Goal: Task Accomplishment & Management: Complete application form

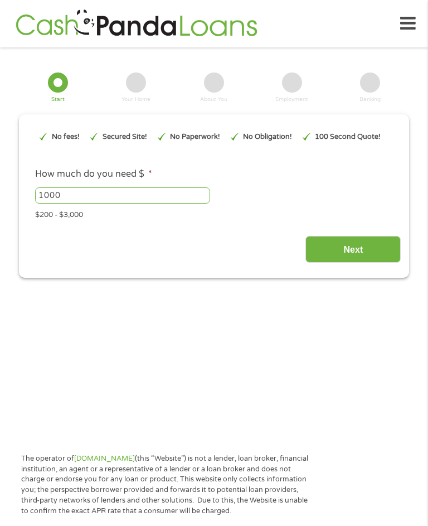
click at [364, 263] on input "Next" at bounding box center [353, 249] width 95 height 27
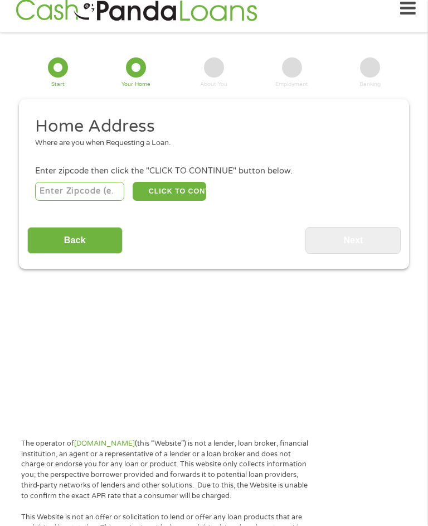
scroll to position [16, 0]
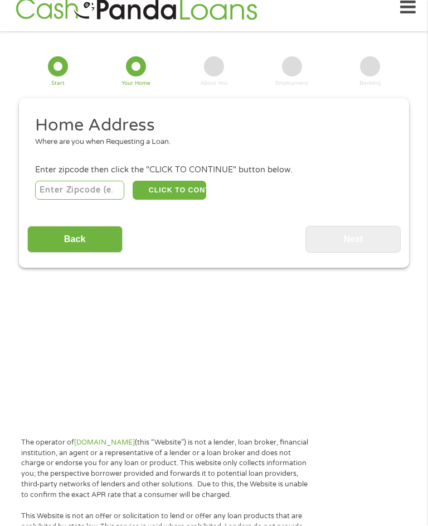
click at [61, 196] on input "number" at bounding box center [80, 190] width 90 height 19
type input "89030"
click at [186, 197] on button "CLICK TO CONTINUE" at bounding box center [170, 190] width 74 height 19
type input "89030"
type input "[GEOGRAPHIC_DATA]"
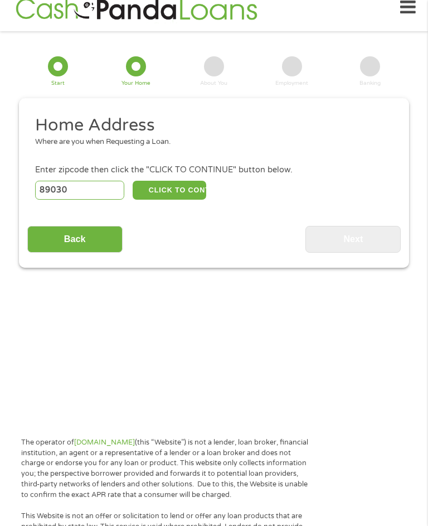
select select "[US_STATE]"
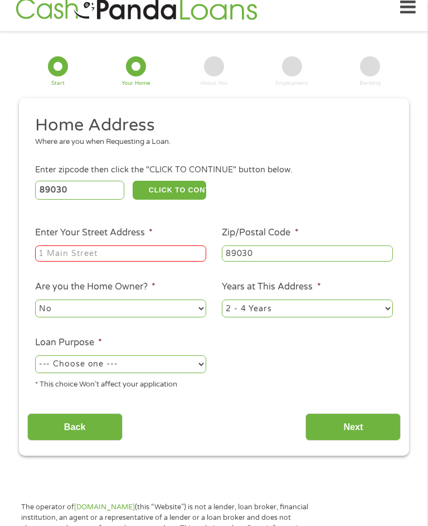
click at [63, 262] on input "Enter Your Street Address *" at bounding box center [120, 253] width 171 height 17
type input "[STREET_ADDRESS]"
click at [193, 318] on select "No Yes" at bounding box center [120, 309] width 171 height 18
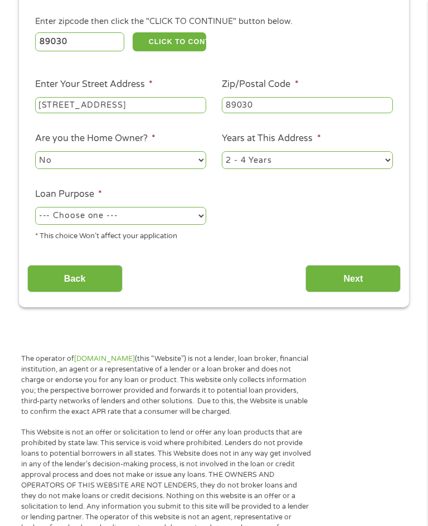
click at [197, 225] on select "--- Choose one --- Pay Bills Debt Consolidation Home Improvement Major Purchase…" at bounding box center [120, 216] width 171 height 18
select select "medicalexpenses"
click at [361, 292] on input "Next" at bounding box center [353, 278] width 95 height 27
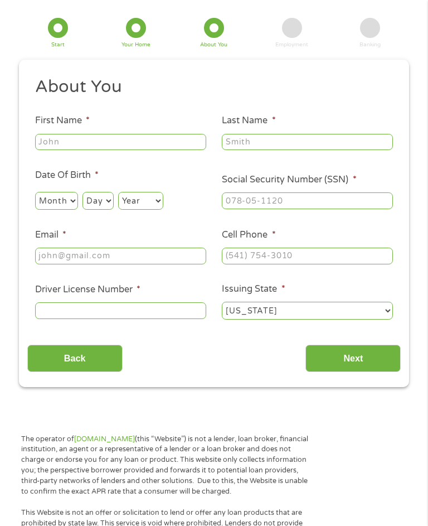
scroll to position [16, 0]
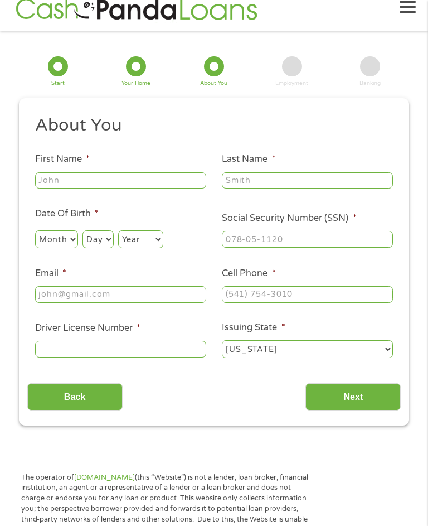
click at [66, 181] on input "First Name *" at bounding box center [120, 180] width 171 height 17
type input "[PERSON_NAME]"
click at [252, 189] on input "Last Name *" at bounding box center [307, 180] width 171 height 17
type input "[PERSON_NAME]"
click at [76, 242] on select "Month 1 2 3 4 5 6 7 8 9 10 11 12" at bounding box center [56, 239] width 43 height 18
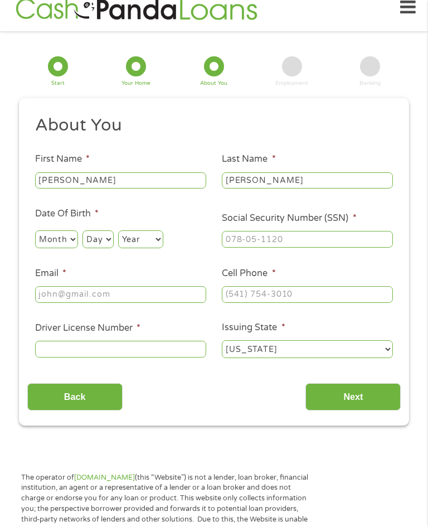
select select "3"
click at [113, 246] on select "Day 1 2 3 4 5 6 7 8 9 10 11 12 13 14 15 16 17 18 19 20 21 22 23 24 25 26 27 28 …" at bounding box center [98, 239] width 31 height 18
select select "26"
click at [163, 246] on select "Year [DATE] 2006 2005 2004 2003 2002 2001 2000 1999 1998 1997 1996 1995 1994 19…" at bounding box center [140, 239] width 45 height 18
select select "1984"
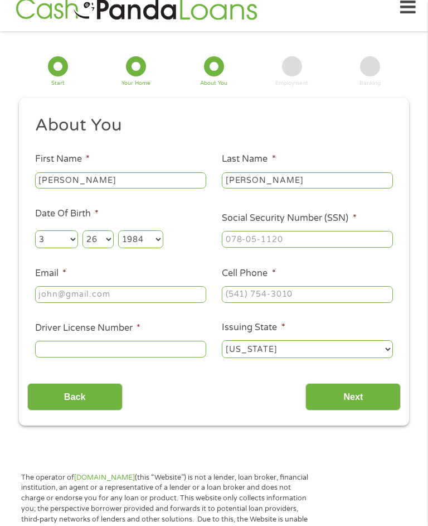
click at [247, 248] on input "Social Security Number (SSN) *" at bounding box center [307, 239] width 171 height 17
type input "569-79-6229"
click at [66, 303] on input "Email *" at bounding box center [120, 294] width 171 height 17
type input "[EMAIL_ADDRESS][DOMAIN_NAME]"
click at [239, 299] on input "Cell Phone *" at bounding box center [307, 294] width 171 height 17
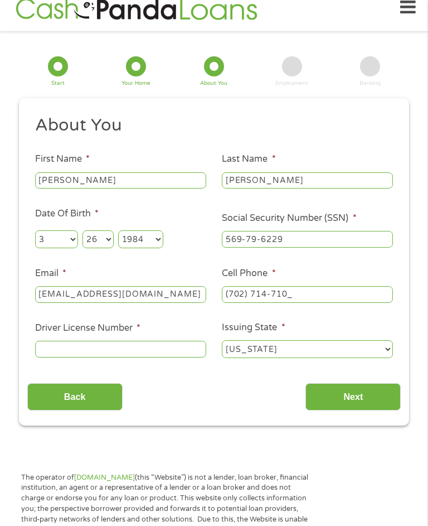
type input "[PHONE_NUMBER]"
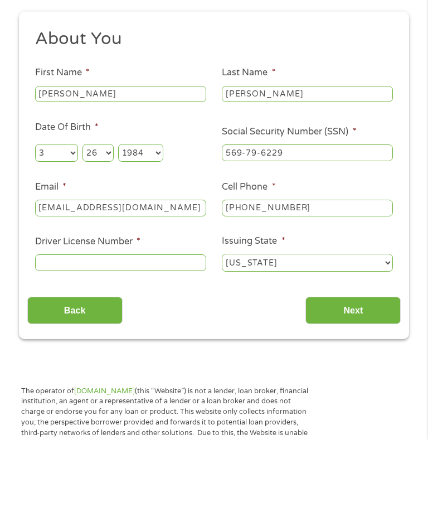
click at [62, 341] on input "Driver License Number *" at bounding box center [120, 349] width 171 height 17
type input "1604475575"
click at [361, 383] on input "Next" at bounding box center [353, 396] width 95 height 27
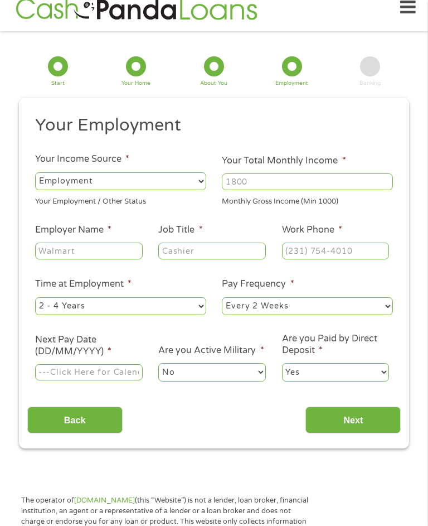
scroll to position [4, 4]
click at [48, 190] on select "--- Choose one --- Employment [DEMOGRAPHIC_DATA] Benefits" at bounding box center [120, 181] width 171 height 18
click at [274, 182] on input "Your Total Monthly Income *" at bounding box center [307, 181] width 171 height 17
type input "1400"
click at [71, 258] on input "Employer Name *" at bounding box center [89, 251] width 108 height 17
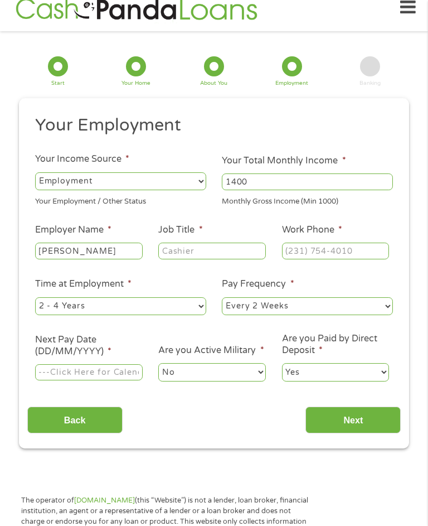
type input "[PERSON_NAME]"
click at [195, 256] on input "Job Title *" at bounding box center [212, 251] width 108 height 17
type input "Cashier"
click at [308, 258] on input "Work Phone *" at bounding box center [336, 251] width 108 height 17
type input "[PHONE_NUMBER]"
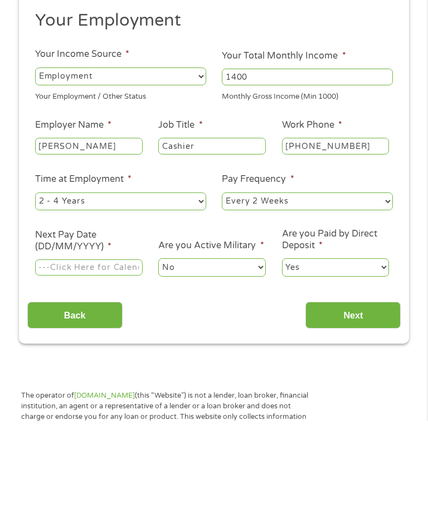
click at [75, 364] on input "Next Pay Date (DD/MM/YYYY) *" at bounding box center [89, 372] width 108 height 17
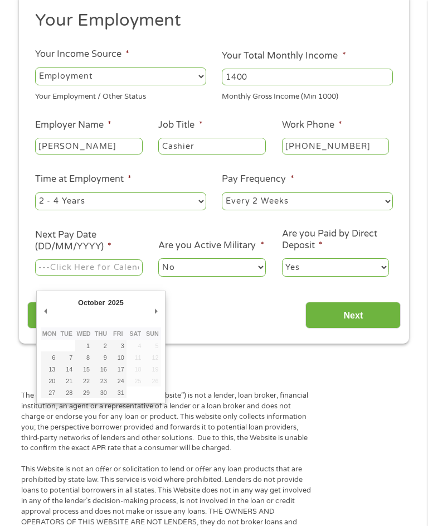
type input "[DATE]"
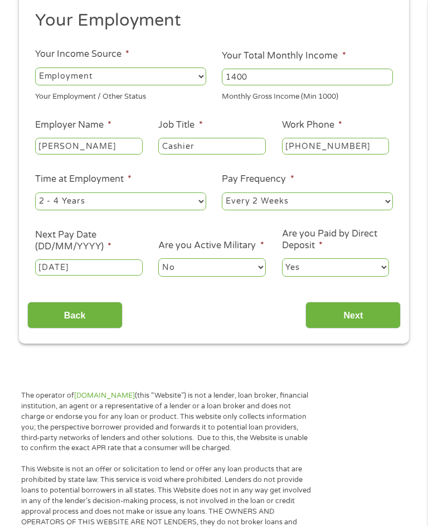
click at [362, 327] on input "Next" at bounding box center [353, 315] width 95 height 27
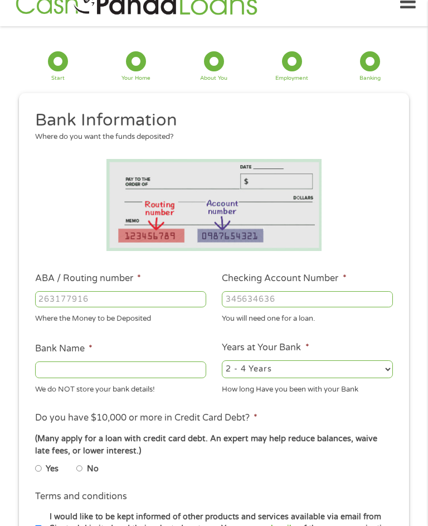
scroll to position [16, 0]
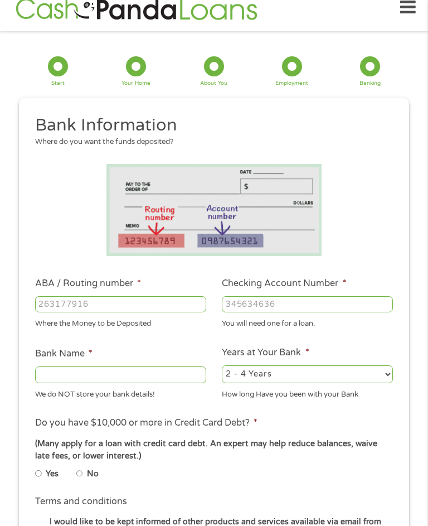
click at [54, 303] on input "ABA / Routing number *" at bounding box center [120, 304] width 171 height 17
type input "322271627"
type input "[PERSON_NAME] [PERSON_NAME] BANK NA"
type input "322271627"
click at [248, 307] on input "Checking Account Number *" at bounding box center [307, 304] width 171 height 17
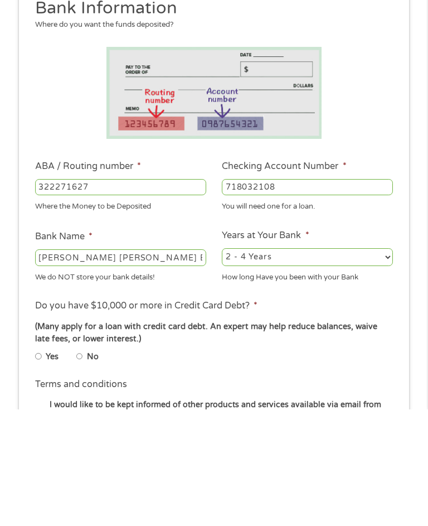
type input "718032108"
click at [382, 365] on select "2 - 4 Years 6 - 12 Months 1 - 2 Years Over 4 Years" at bounding box center [307, 374] width 171 height 18
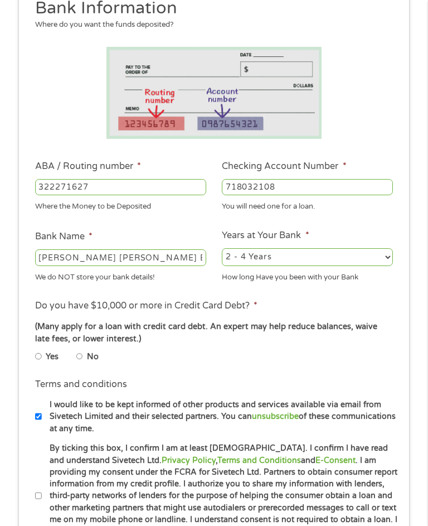
click at [385, 265] on select "2 - 4 Years 6 - 12 Months 1 - 2 Years Over 4 Years" at bounding box center [307, 257] width 171 height 18
select select "12months"
click at [83, 363] on input "No" at bounding box center [79, 356] width 7 height 13
radio input "true"
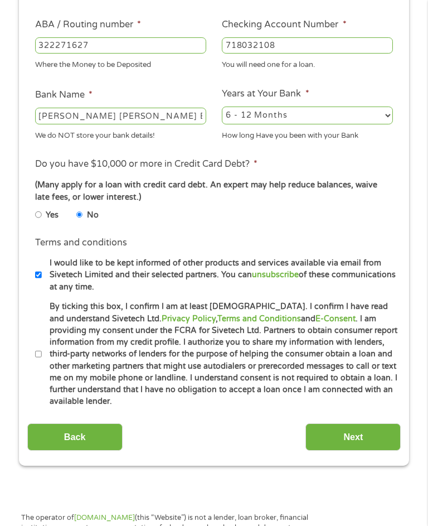
scroll to position [275, 0]
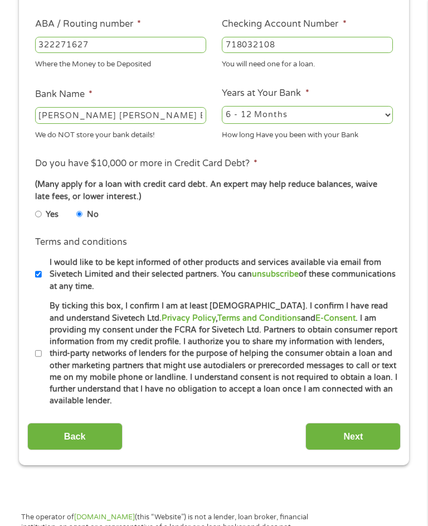
click at [42, 361] on input "By ticking this box, I confirm I am at least [DEMOGRAPHIC_DATA]. I confirm I ha…" at bounding box center [38, 353] width 7 height 13
checkbox input "true"
click at [360, 450] on input "Next" at bounding box center [353, 436] width 95 height 27
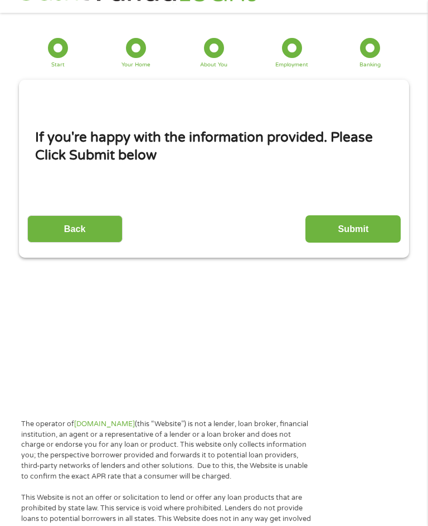
scroll to position [16, 0]
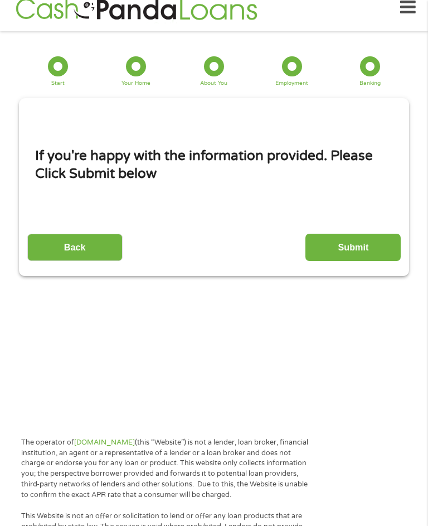
click at [369, 261] on input "Submit" at bounding box center [353, 247] width 95 height 27
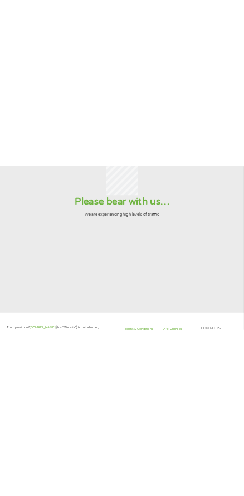
scroll to position [0, 0]
